Goal: Task Accomplishment & Management: Complete application form

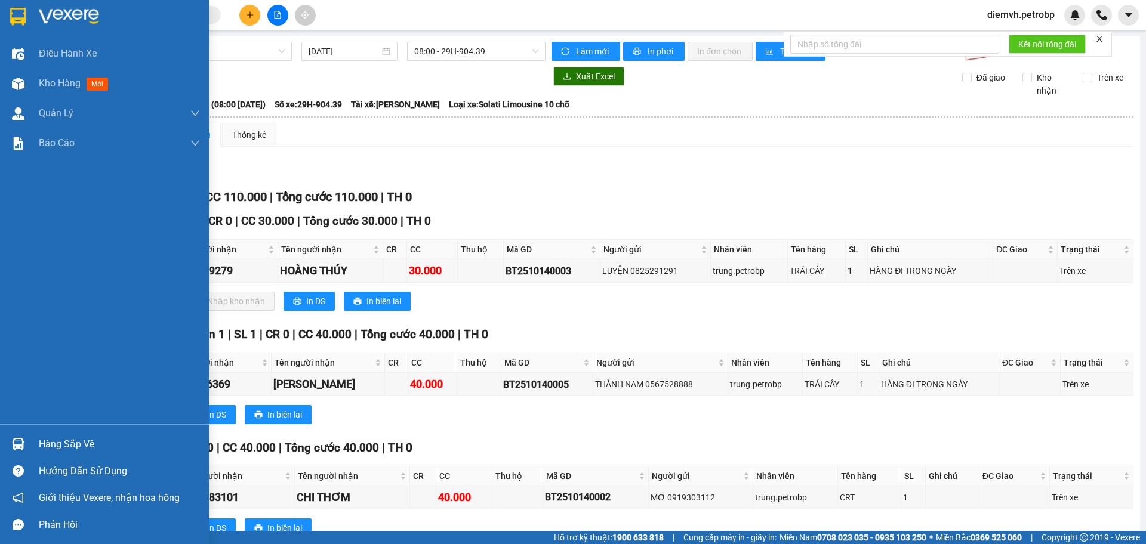
click at [49, 441] on div "Hàng sắp về" at bounding box center [119, 445] width 161 height 18
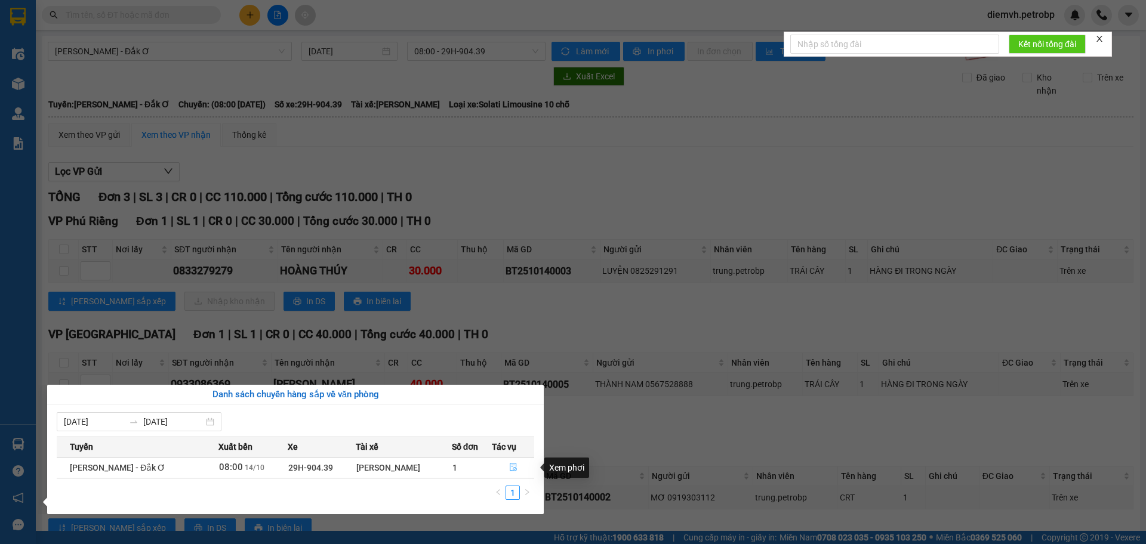
click at [515, 470] on icon "file-done" at bounding box center [513, 467] width 8 height 8
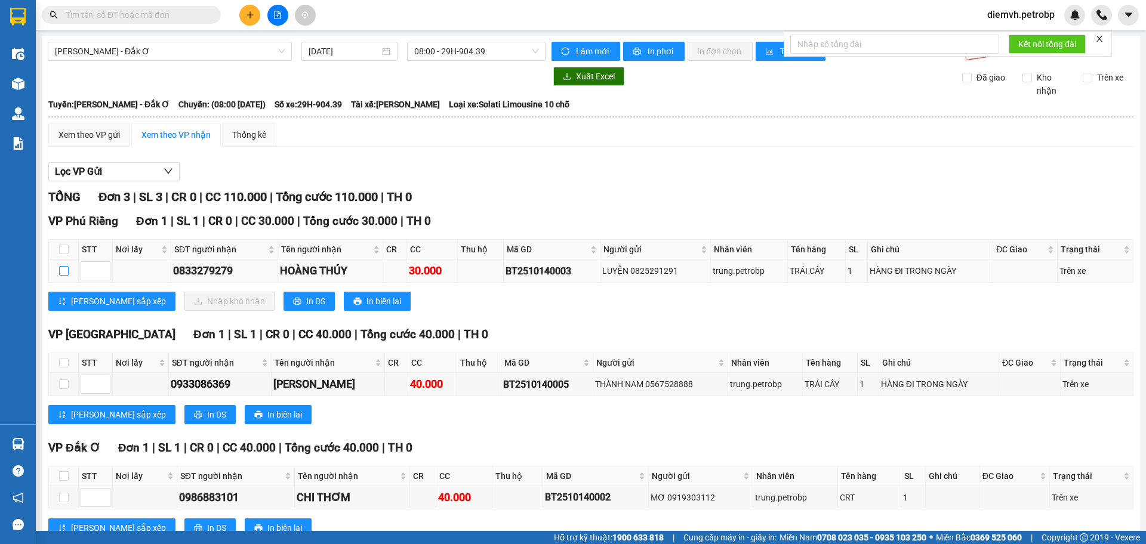
click at [62, 270] on input "checkbox" at bounding box center [64, 271] width 10 height 10
checkbox input "true"
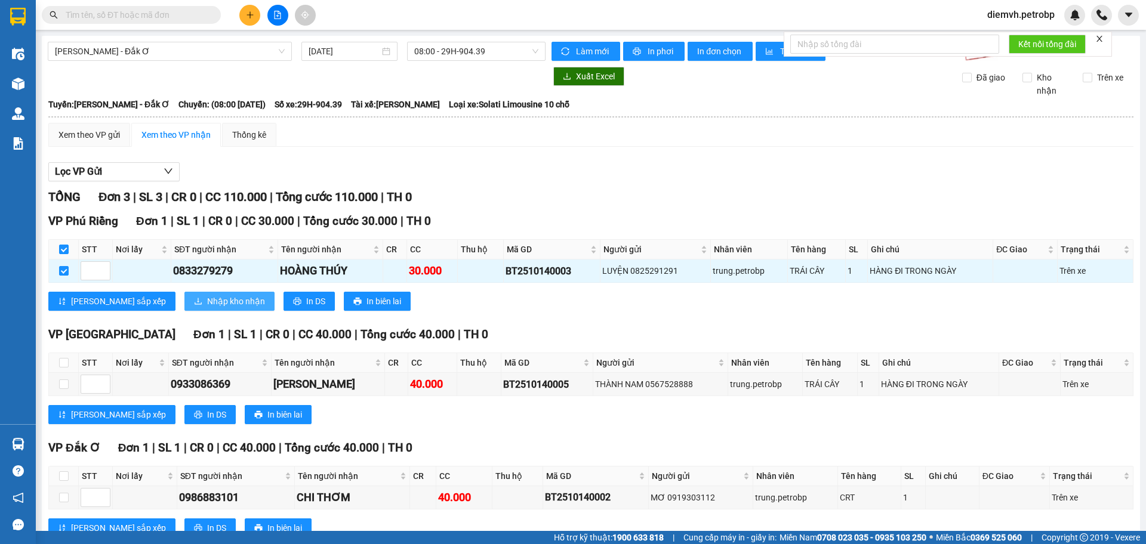
click at [207, 302] on span "Nhập kho nhận" at bounding box center [236, 301] width 58 height 13
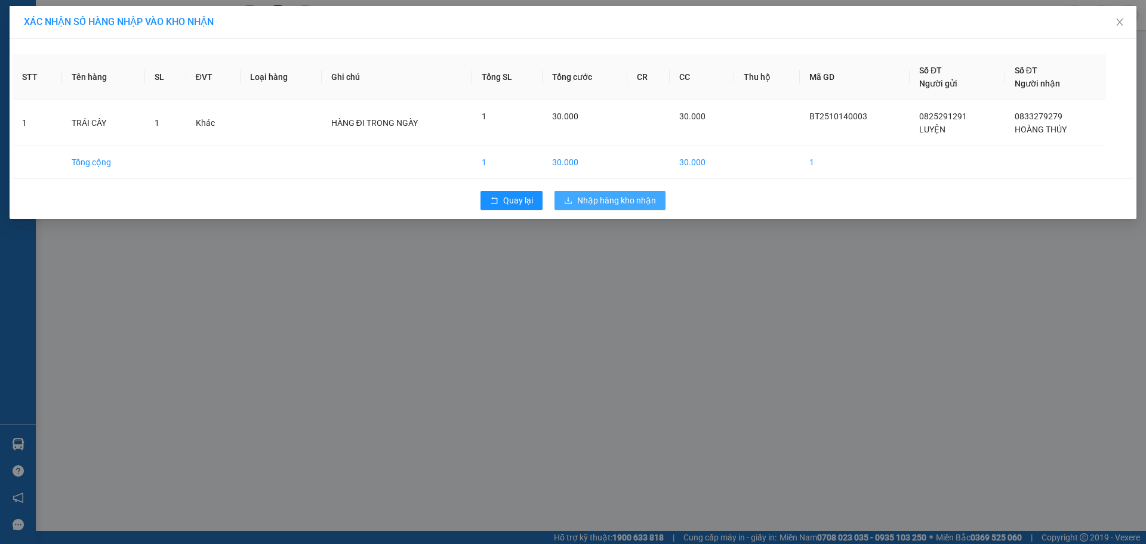
click at [621, 200] on span "Nhập hàng kho nhận" at bounding box center [616, 200] width 79 height 13
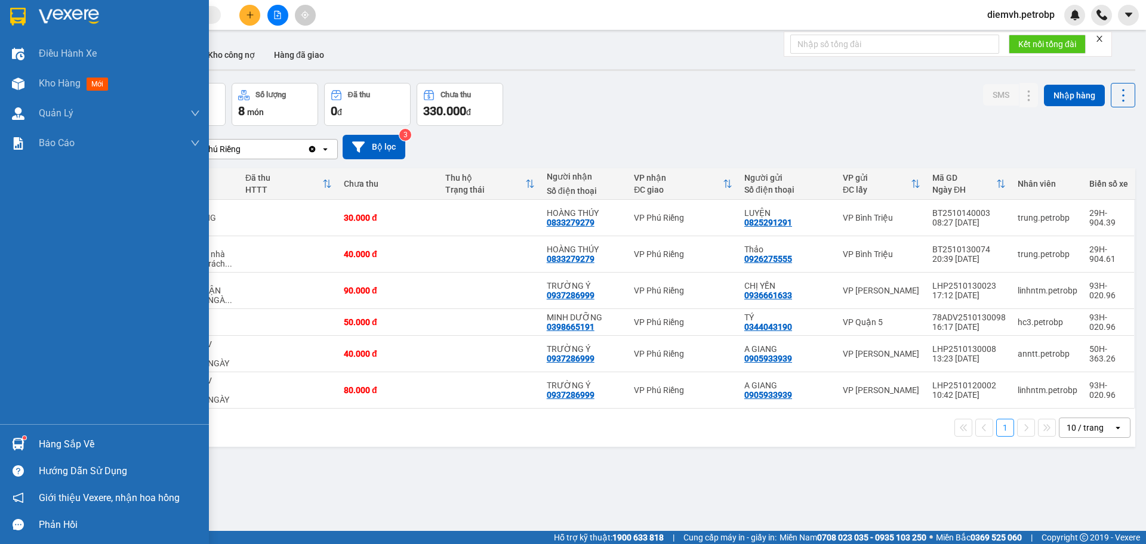
click at [49, 447] on div "Hàng sắp về" at bounding box center [119, 445] width 161 height 18
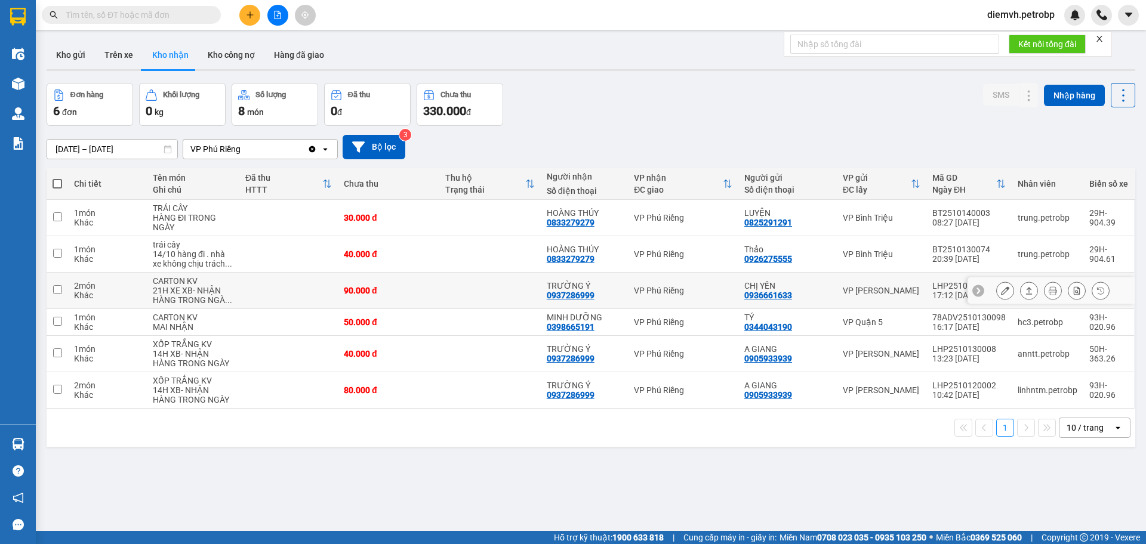
click at [453, 304] on section "Kết quả tìm kiếm ( 0 ) Bộ lọc No Data diemvh.petrobp Điều hành xe Kho hàng mới …" at bounding box center [573, 272] width 1146 height 544
click at [1026, 258] on icon at bounding box center [1029, 254] width 7 height 7
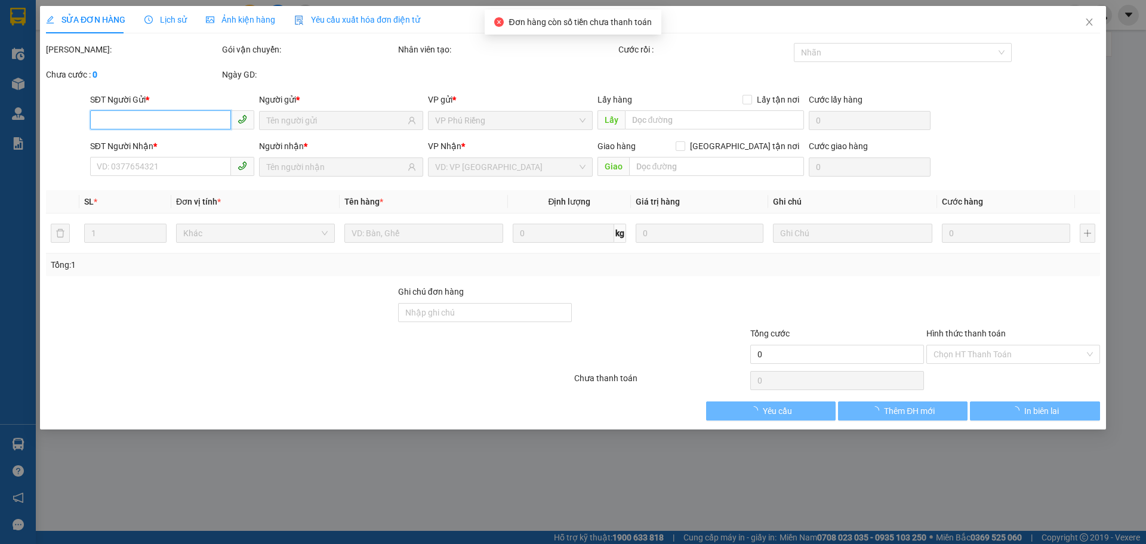
type input "0926275555"
type input "Thảo"
type input "0833279279"
type input "HOÀNG THÚY"
type input "40.000"
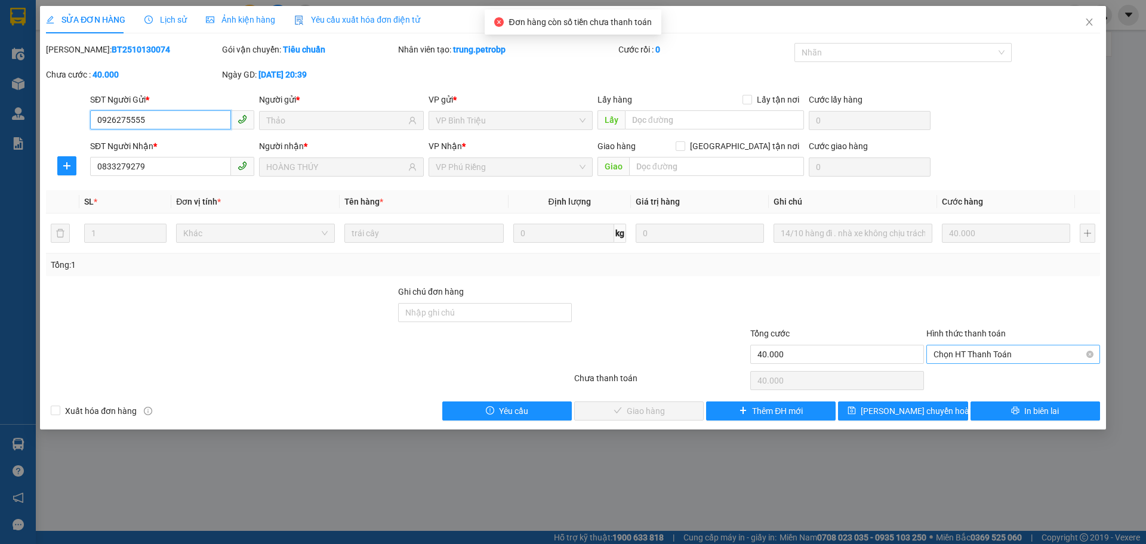
click at [965, 351] on span "Chọn HT Thanh Toán" at bounding box center [1013, 355] width 159 height 18
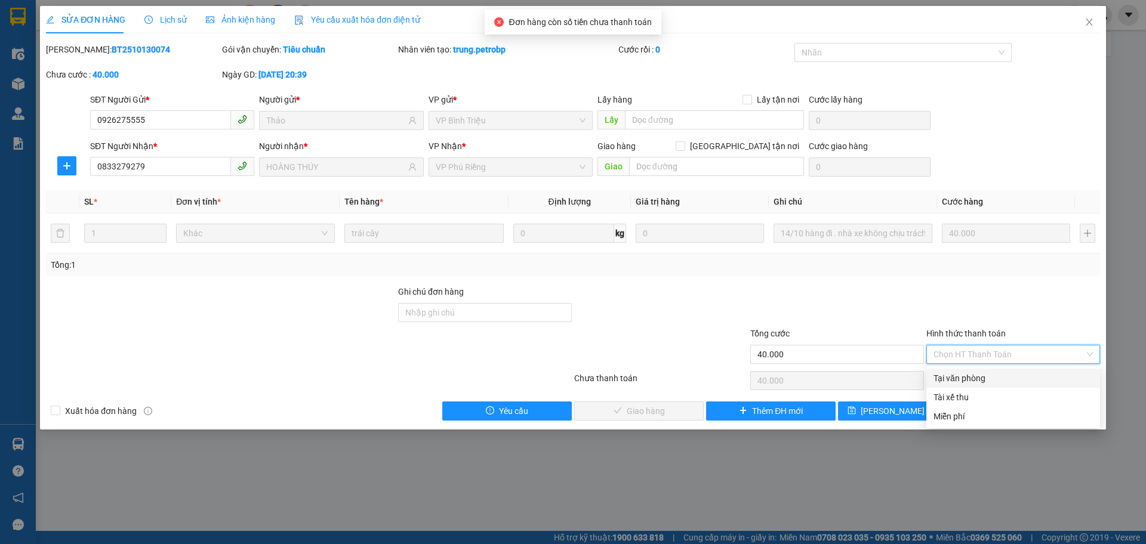
click at [965, 380] on div "Tại văn phòng" at bounding box center [1013, 378] width 159 height 13
type input "0"
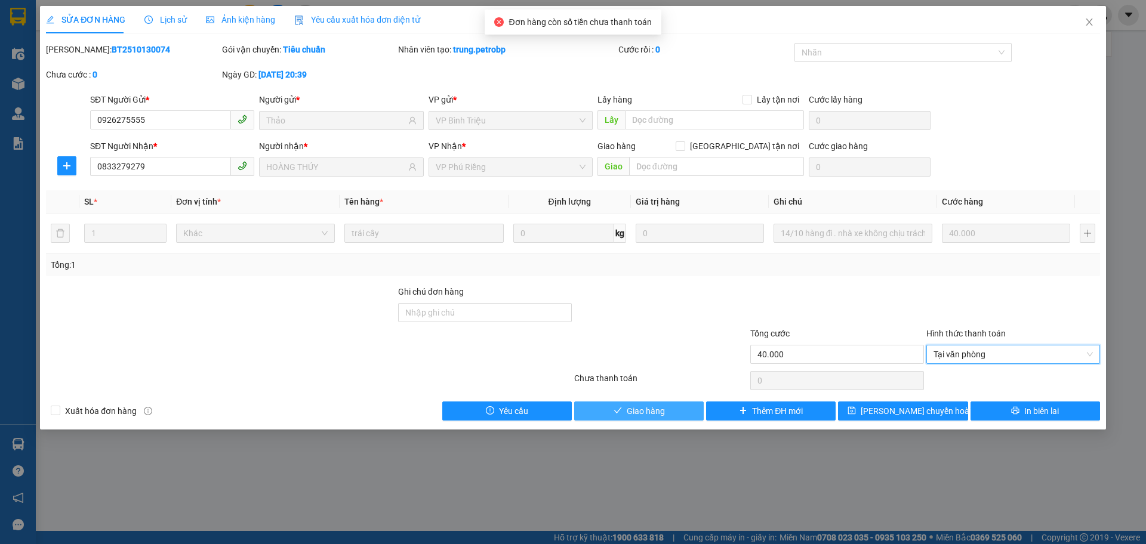
click at [639, 411] on span "Giao hàng" at bounding box center [646, 411] width 38 height 13
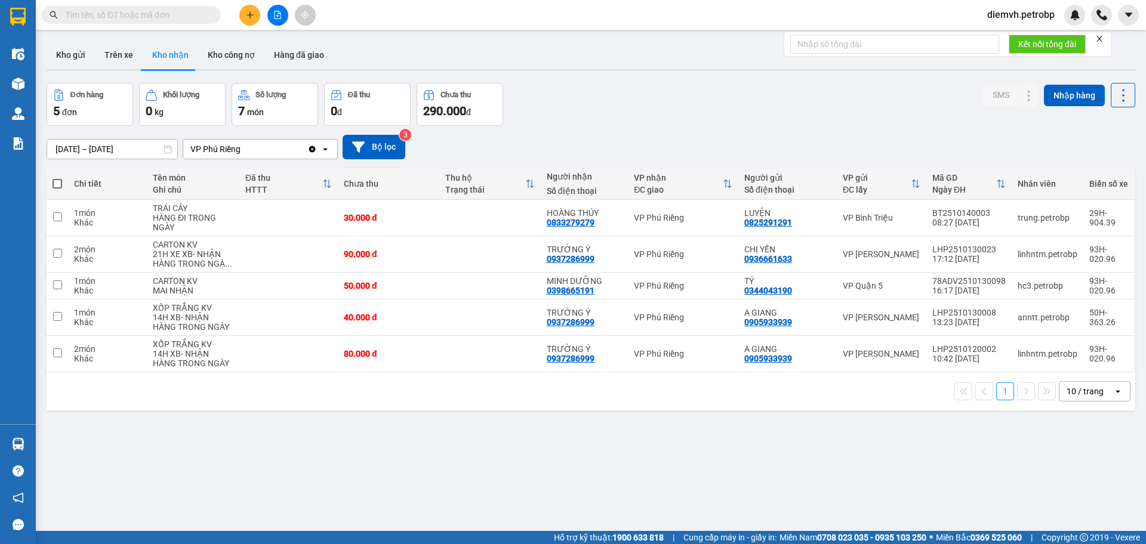
click at [104, 143] on input "[DATE] – [DATE]" at bounding box center [112, 149] width 130 height 19
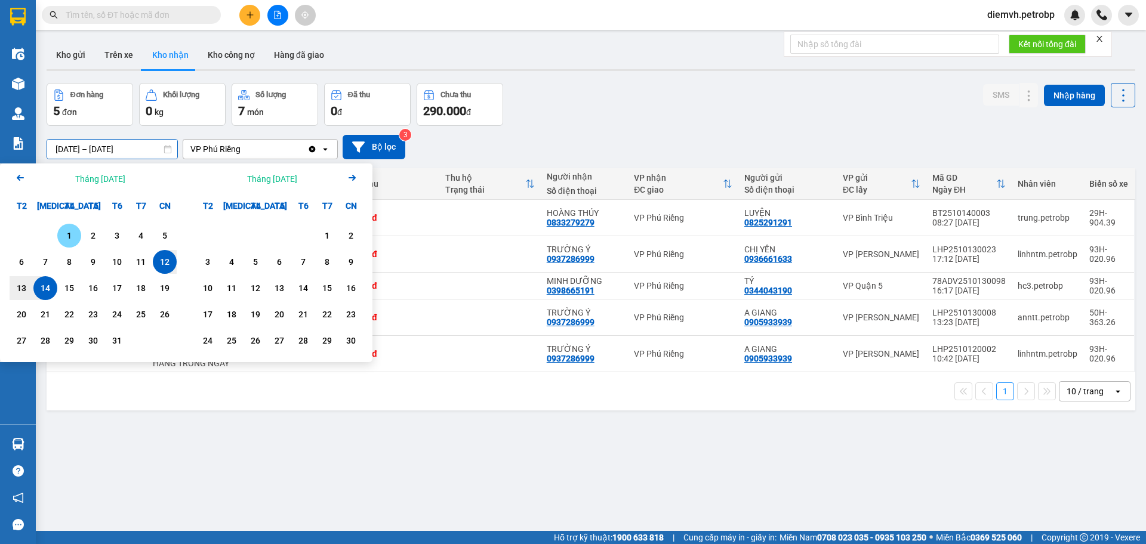
click at [76, 234] on div "1" at bounding box center [69, 236] width 17 height 14
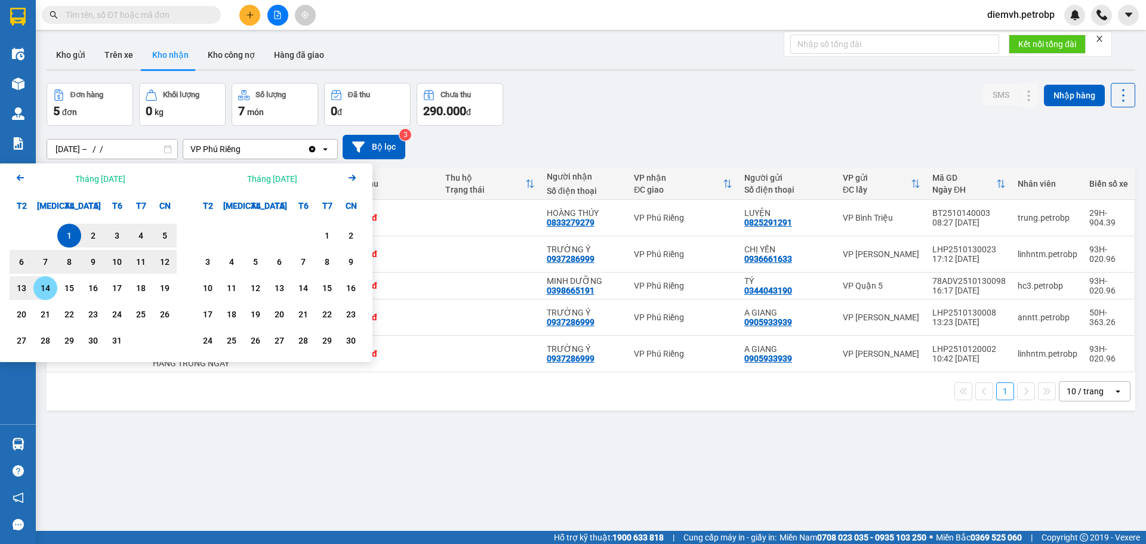
click at [47, 293] on div "14" at bounding box center [45, 288] width 17 height 14
type input "[DATE] – [DATE]"
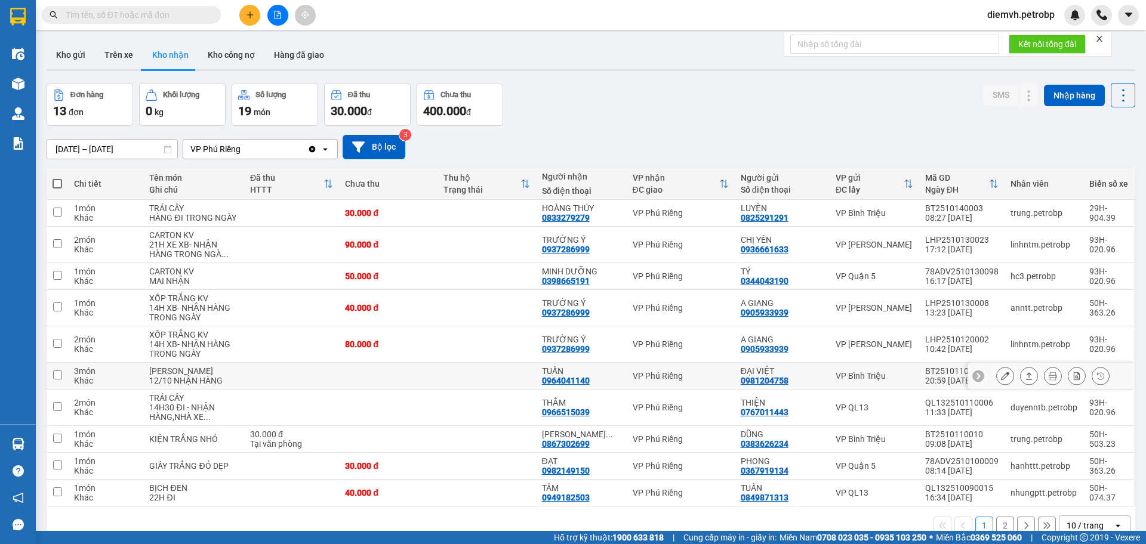
scroll to position [55, 0]
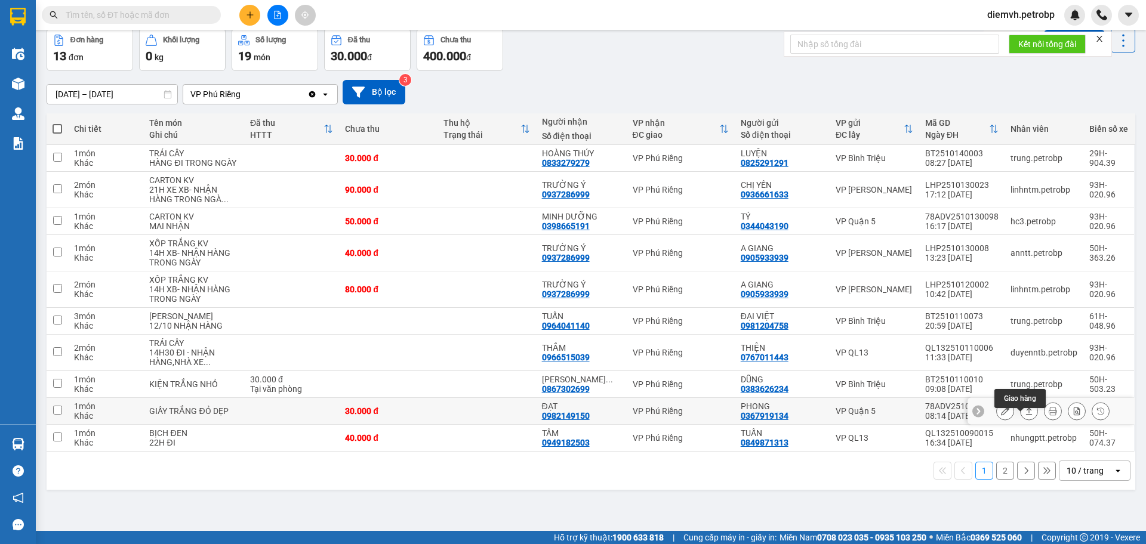
click at [1022, 422] on button at bounding box center [1029, 411] width 17 height 21
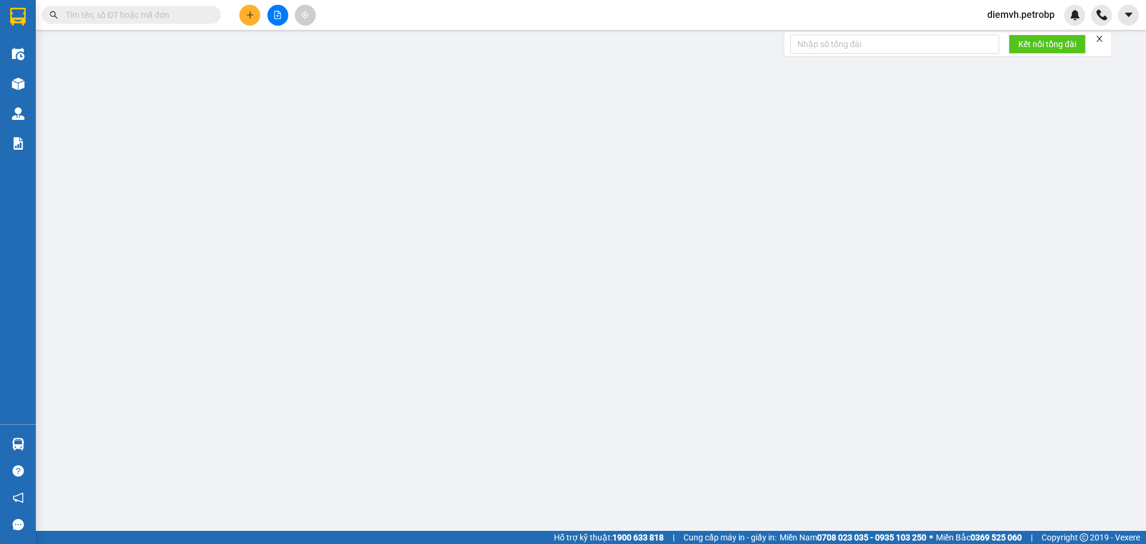
type input "0367919134"
type input "PHONG"
type input "0982149150"
type input "ĐẠT"
type input "30.000"
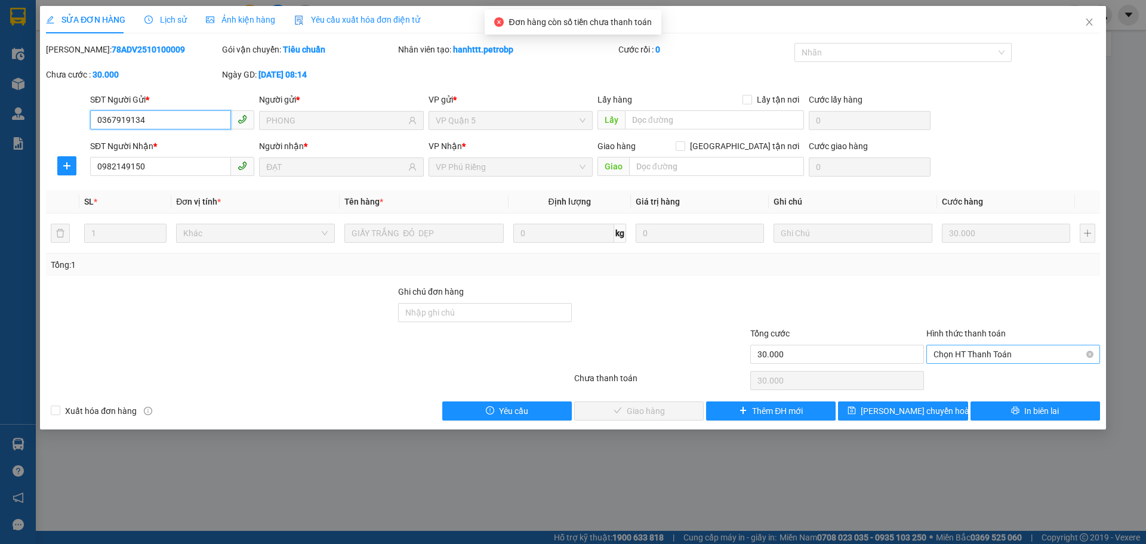
click at [961, 353] on span "Chọn HT Thanh Toán" at bounding box center [1013, 355] width 159 height 18
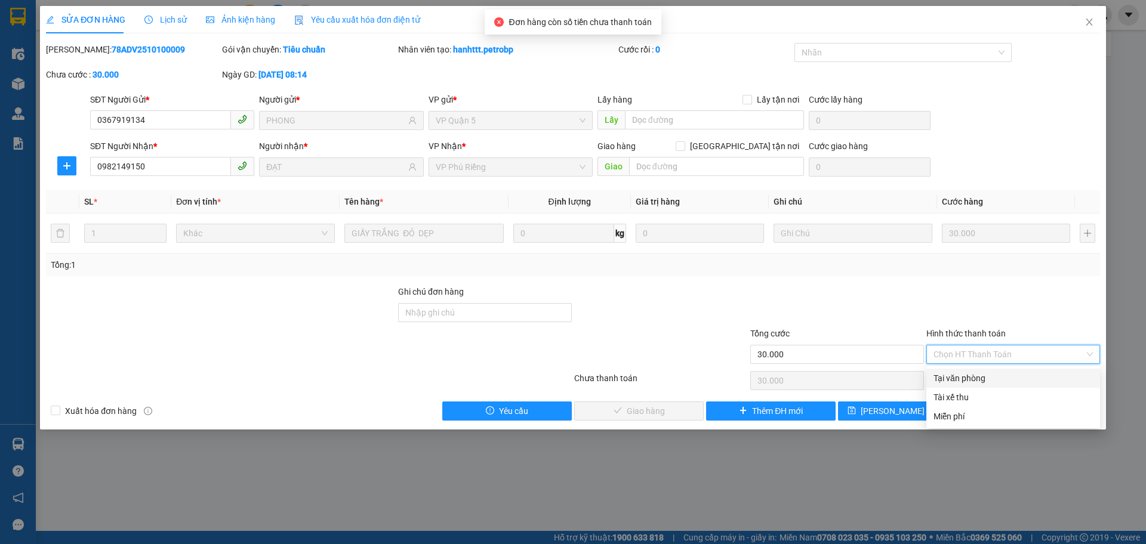
click at [961, 374] on div "Tại văn phòng" at bounding box center [1013, 378] width 159 height 13
type input "0"
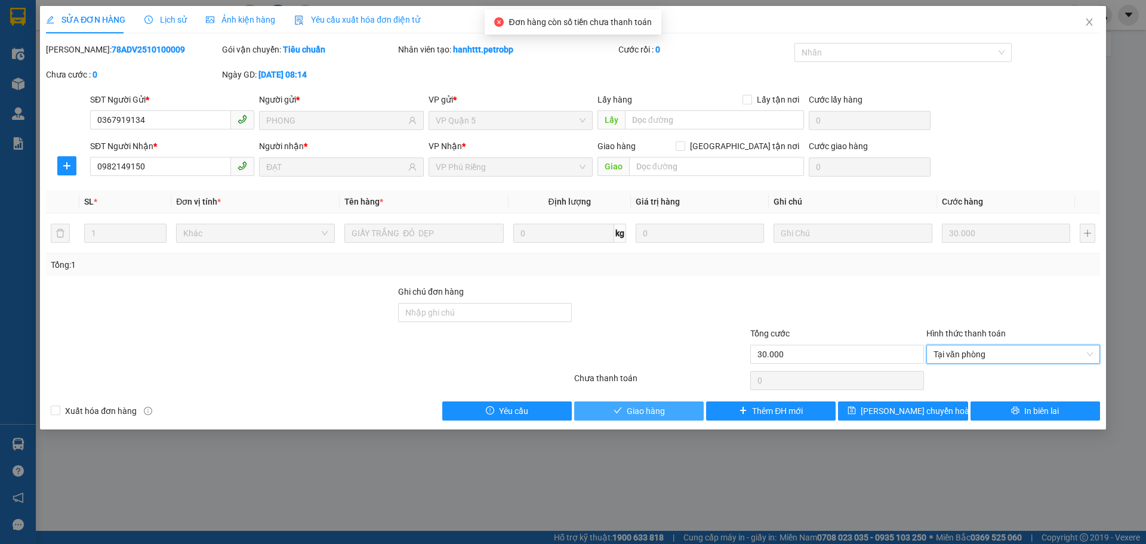
click at [690, 413] on button "Giao hàng" at bounding box center [639, 411] width 130 height 19
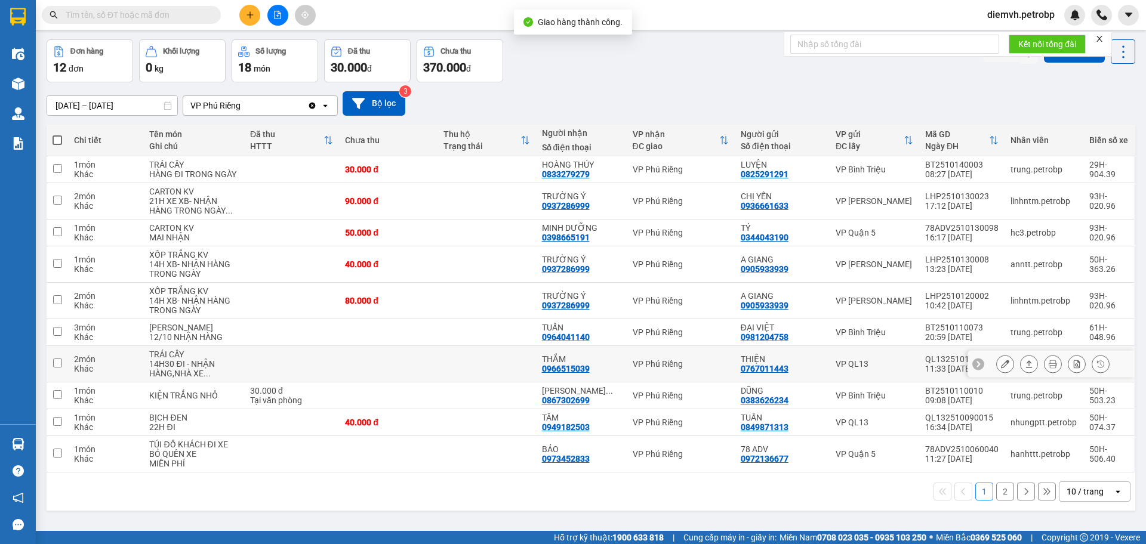
scroll to position [55, 0]
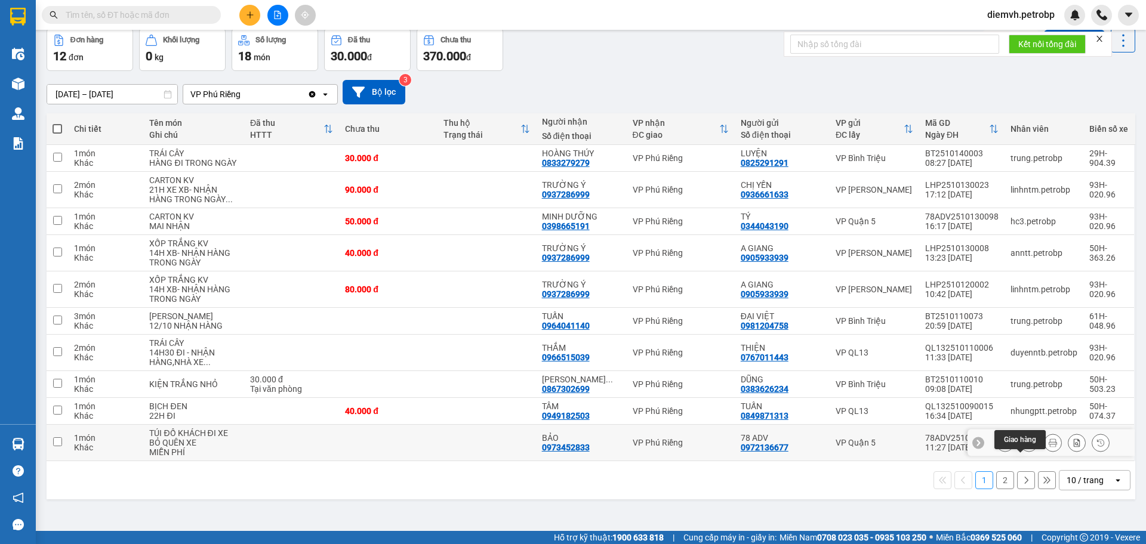
click at [1025, 447] on icon at bounding box center [1029, 443] width 8 height 8
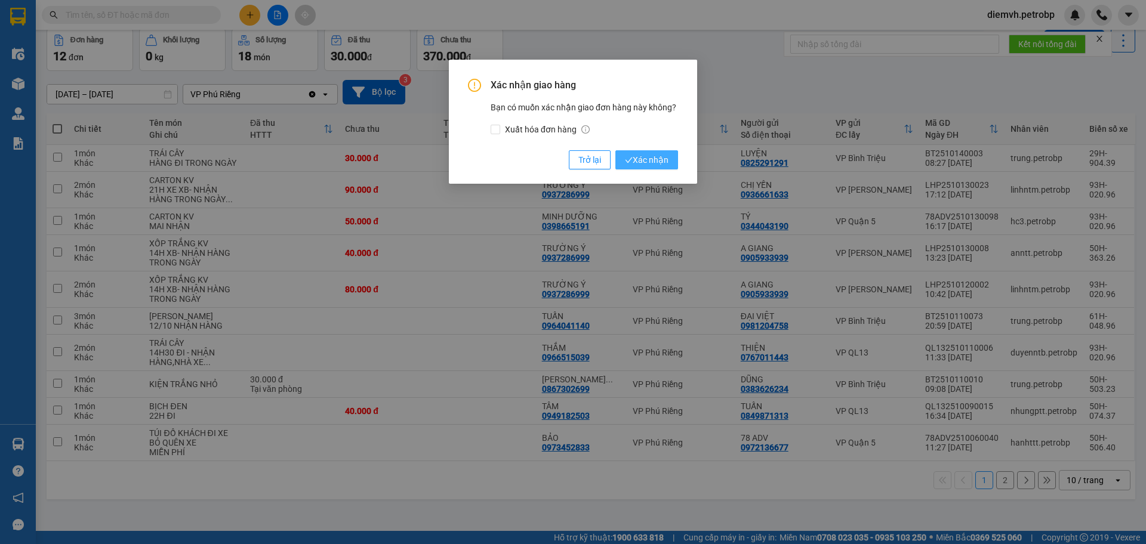
click at [656, 160] on span "Xác nhận" at bounding box center [647, 159] width 44 height 13
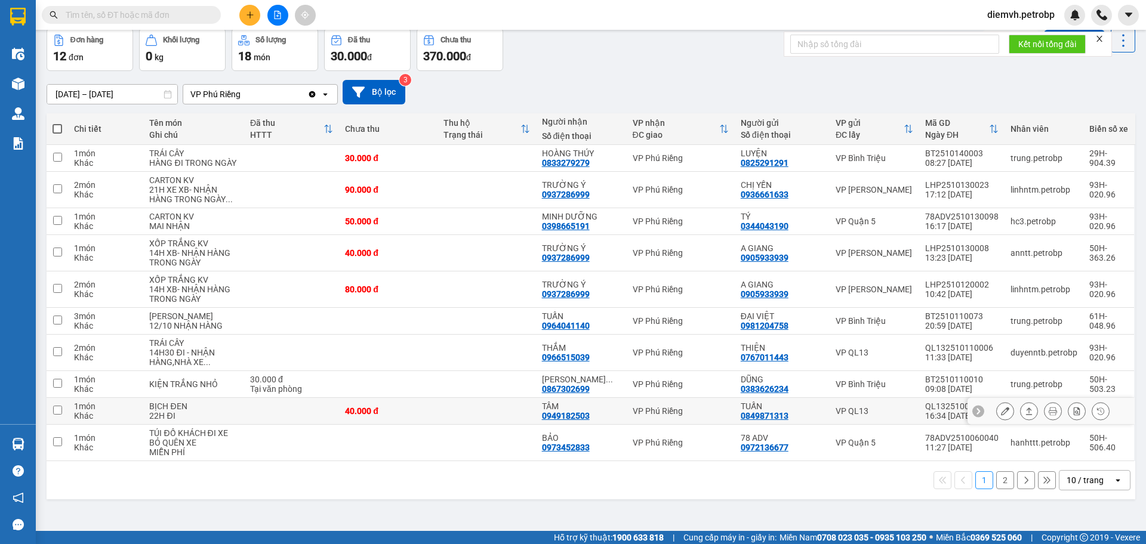
scroll to position [35, 0]
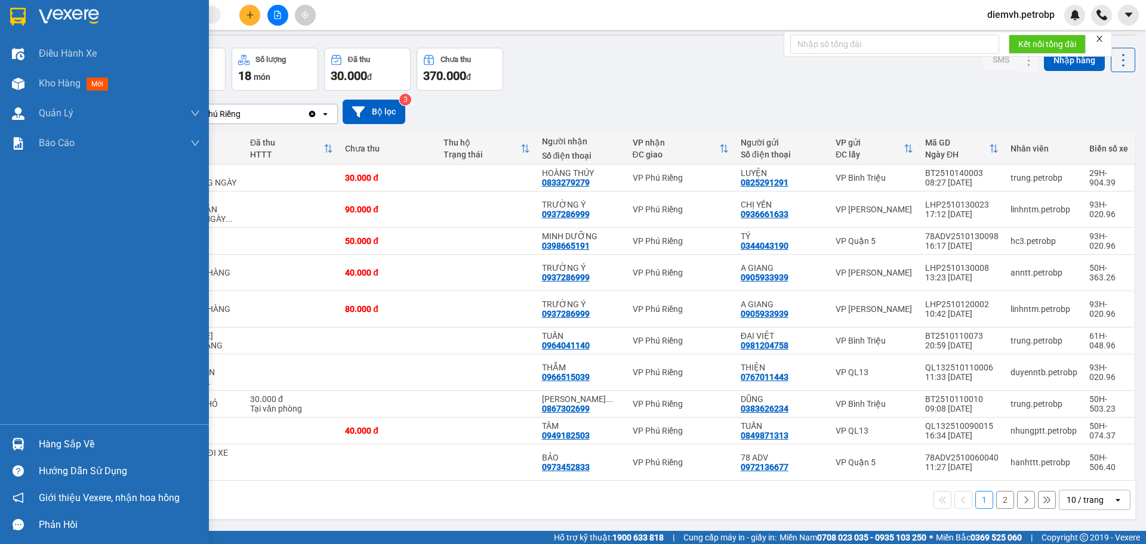
click at [60, 448] on div "Hàng sắp về" at bounding box center [119, 445] width 161 height 18
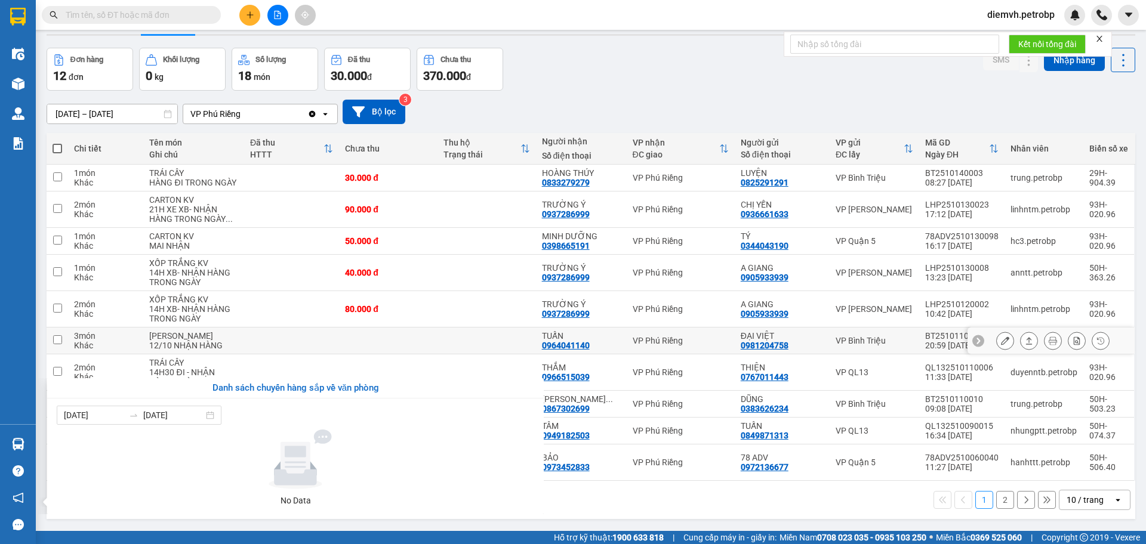
click at [279, 347] on section "Kết quả tìm kiếm ( 0 ) Bộ lọc No Data diemvh.petrobp Điều hành xe Kho hàng mới …" at bounding box center [573, 272] width 1146 height 544
